Goal: Check status: Check status

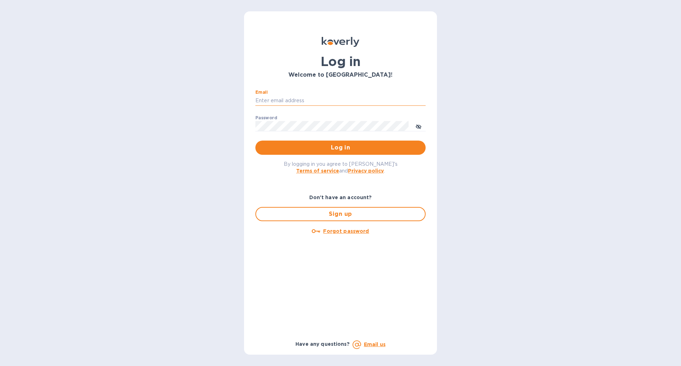
click at [307, 102] on input "Email" at bounding box center [341, 100] width 170 height 11
type input "[EMAIL_ADDRESS][DOMAIN_NAME]"
click at [256, 141] on button "Log in" at bounding box center [341, 148] width 170 height 14
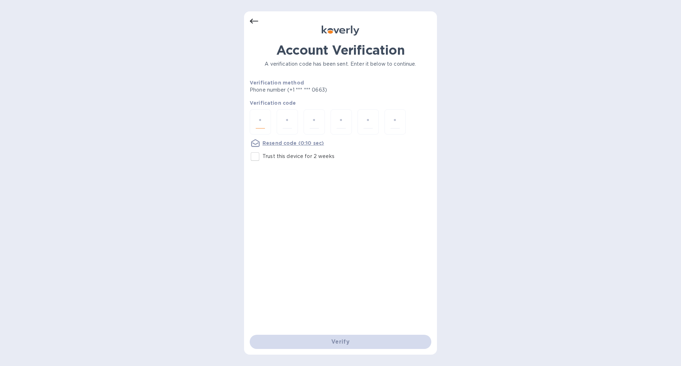
click at [262, 121] on input "number" at bounding box center [260, 121] width 9 height 13
type input "6"
type input "8"
type input "6"
type input "4"
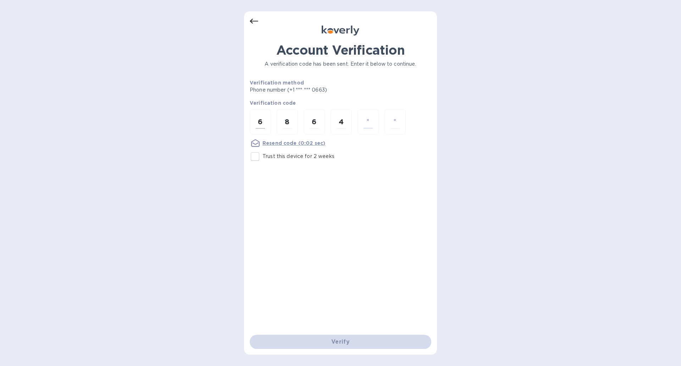
type input "6"
type input "7"
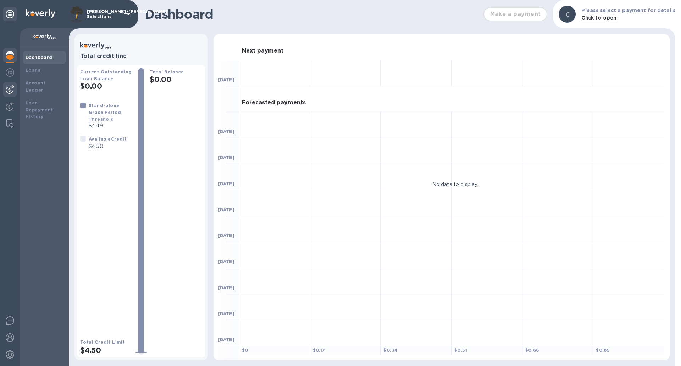
click at [9, 87] on img at bounding box center [10, 89] width 9 height 9
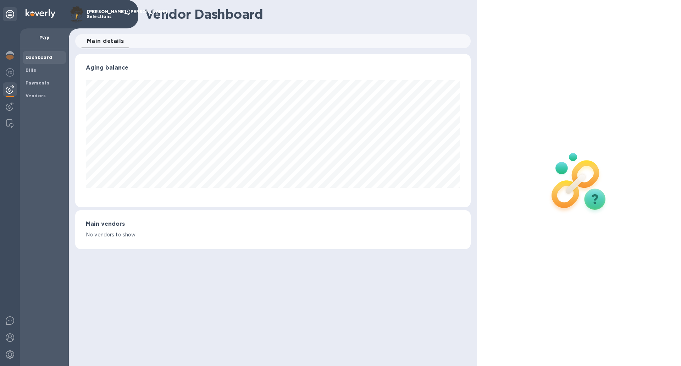
scroll to position [153, 395]
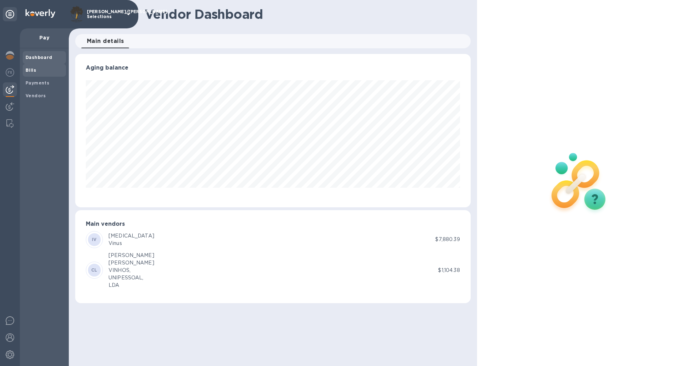
click at [40, 67] on span "Bills" at bounding box center [45, 70] width 38 height 7
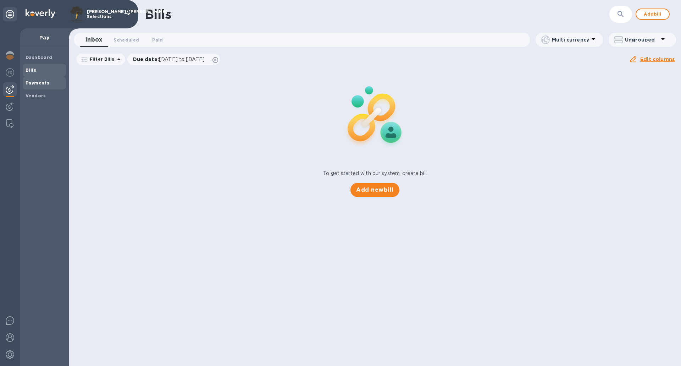
click at [40, 79] on span "Payments" at bounding box center [38, 82] width 24 height 7
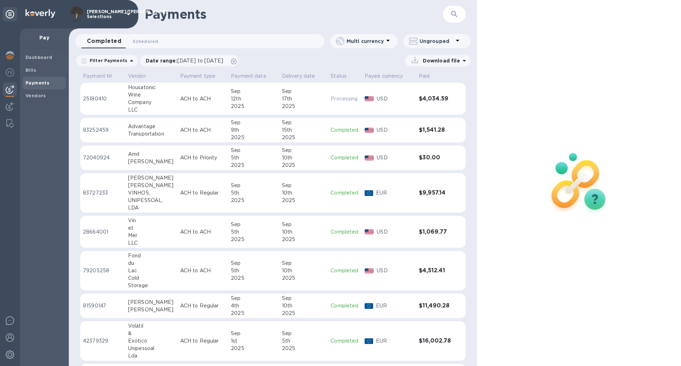
click at [250, 95] on div "12th" at bounding box center [253, 98] width 45 height 7
